Goal: Task Accomplishment & Management: Manage account settings

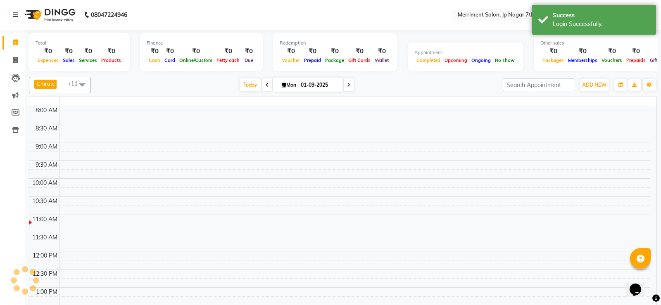
select select "en"
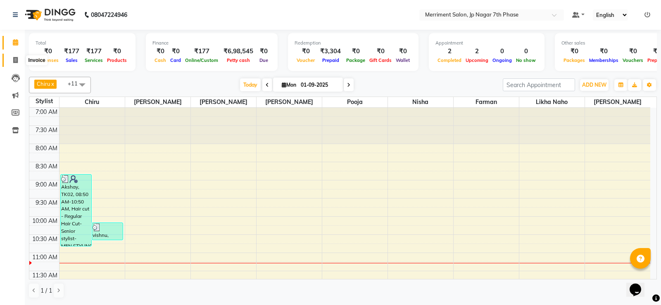
click at [11, 63] on span at bounding box center [15, 61] width 14 height 10
select select "service"
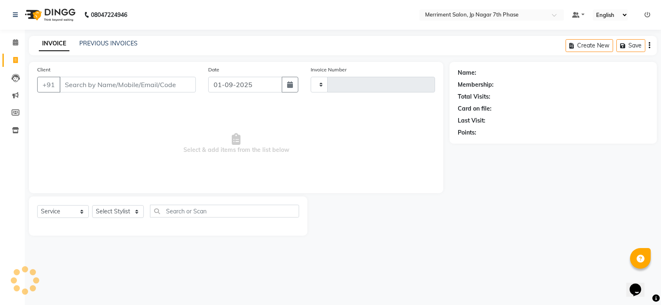
type input "4484"
select select "4110"
drag, startPoint x: 101, startPoint y: 48, endPoint x: 97, endPoint y: 52, distance: 5.6
click at [97, 52] on div "INVOICE PREVIOUS INVOICES Create New Save" at bounding box center [343, 45] width 628 height 19
click at [101, 46] on link "PREVIOUS INVOICES" at bounding box center [108, 43] width 58 height 7
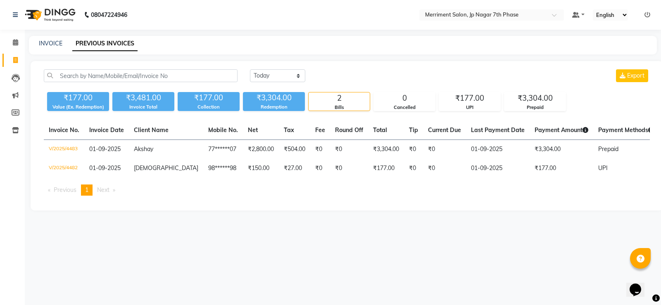
click at [54, 47] on div "INVOICE" at bounding box center [51, 43] width 24 height 9
click at [17, 41] on icon at bounding box center [15, 42] width 5 height 6
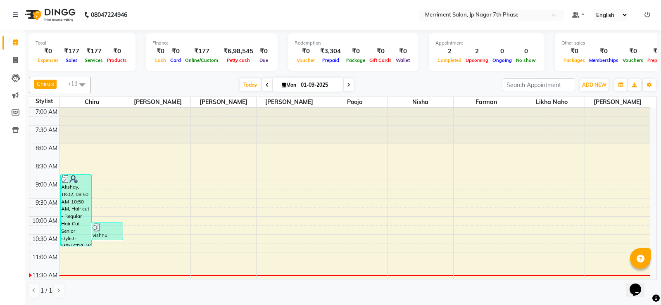
click at [645, 16] on icon at bounding box center [648, 15] width 6 height 6
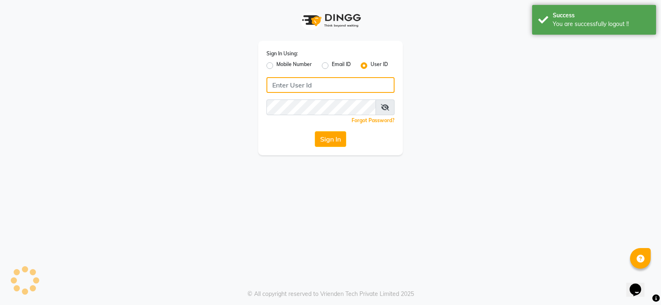
type input "8095494648"
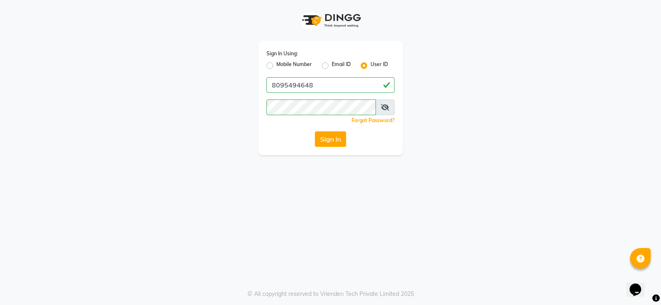
click at [277, 66] on label "Mobile Number" at bounding box center [295, 66] width 36 height 10
click at [277, 66] on input "Mobile Number" at bounding box center [279, 63] width 5 height 5
radio input "true"
radio input "false"
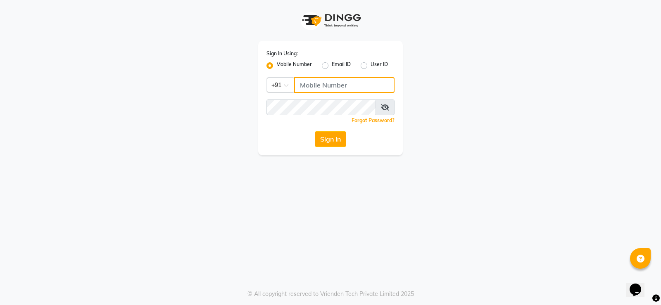
click at [336, 85] on input "Username" at bounding box center [344, 85] width 100 height 16
type input "7795472299"
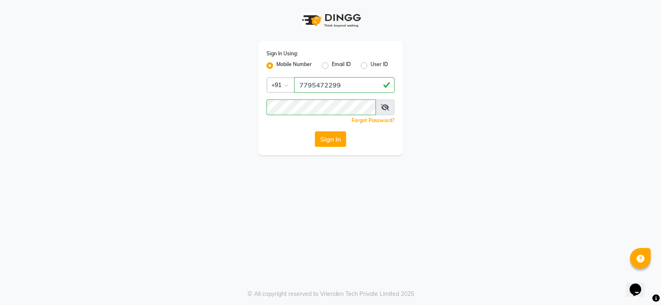
click at [496, 105] on div "Sign In Using: Mobile Number Email ID User ID Country Code × [PHONE_NUMBER] Rem…" at bounding box center [330, 77] width 471 height 155
click at [333, 136] on button "Sign In" at bounding box center [330, 139] width 31 height 16
